Goal: Information Seeking & Learning: Learn about a topic

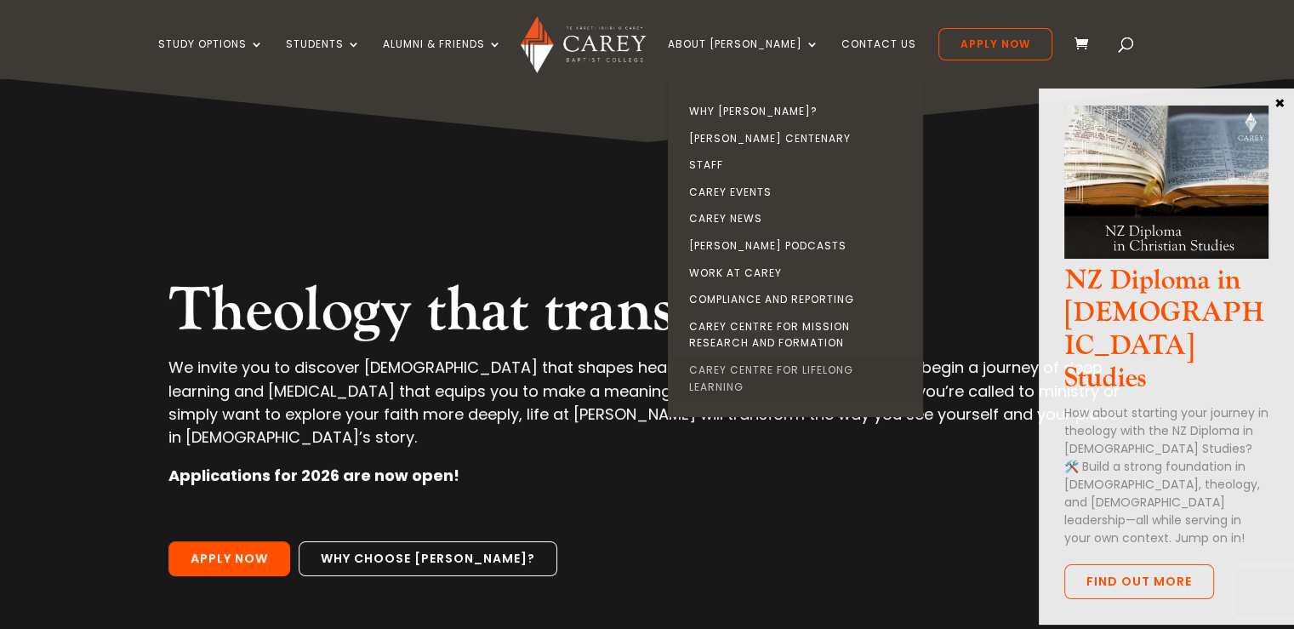
click at [798, 363] on link "Carey Centre for Lifelong Learning" at bounding box center [799, 377] width 255 height 43
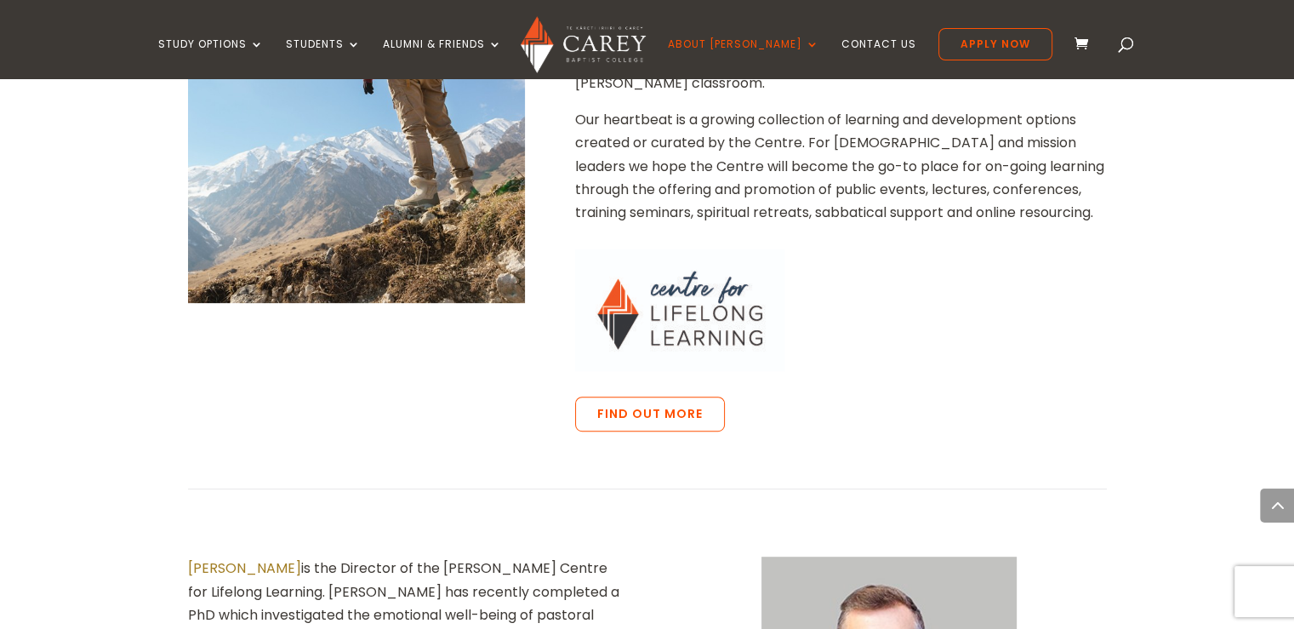
scroll to position [805, 0]
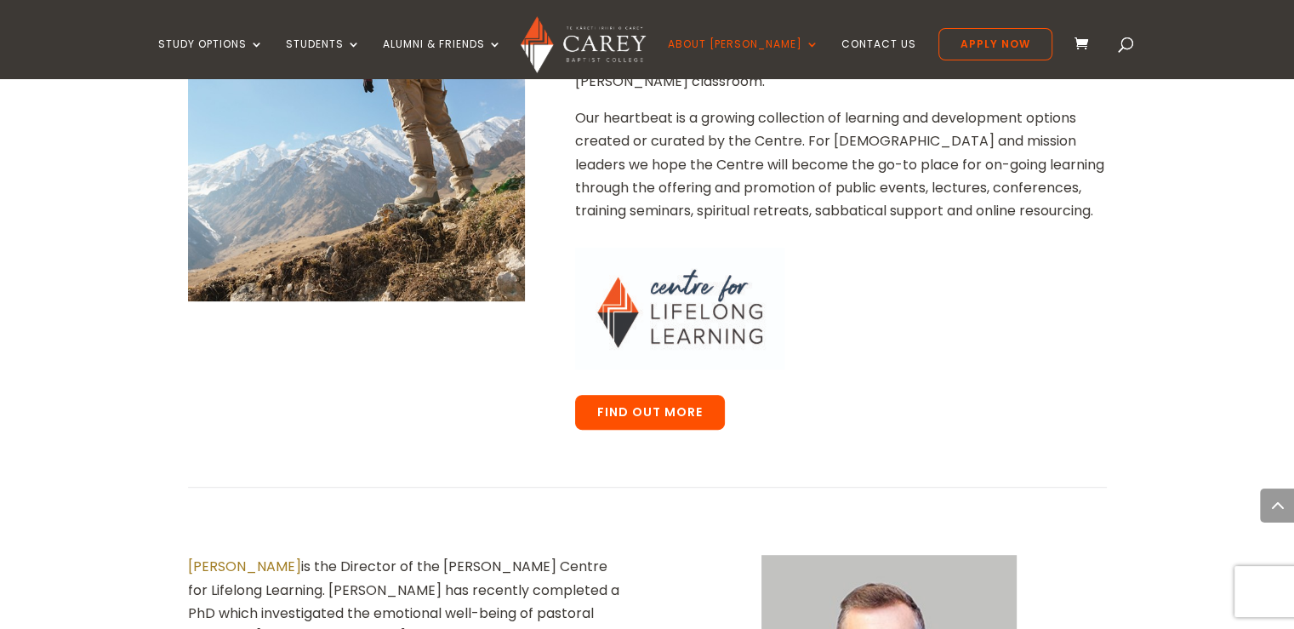
click at [666, 395] on link "Find out more" at bounding box center [650, 413] width 150 height 36
